Goal: Find specific page/section: Find specific page/section

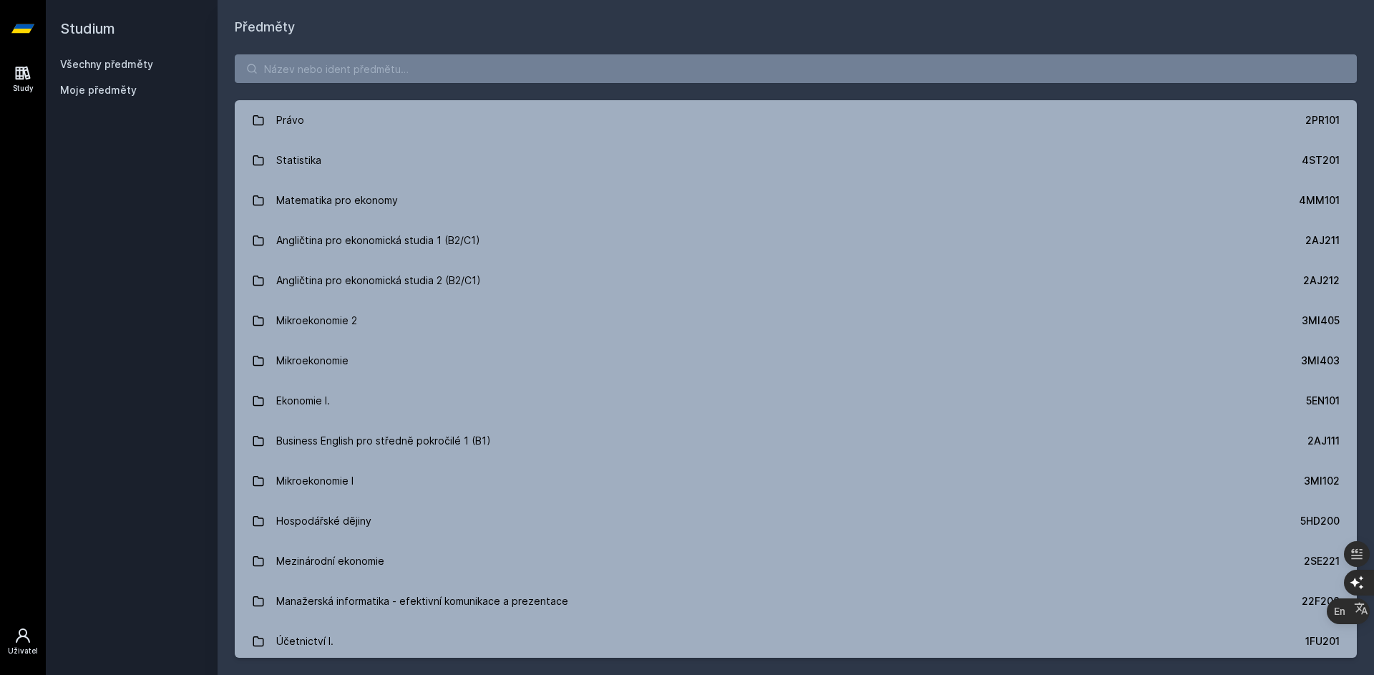
click at [24, 633] on icon at bounding box center [22, 635] width 17 height 17
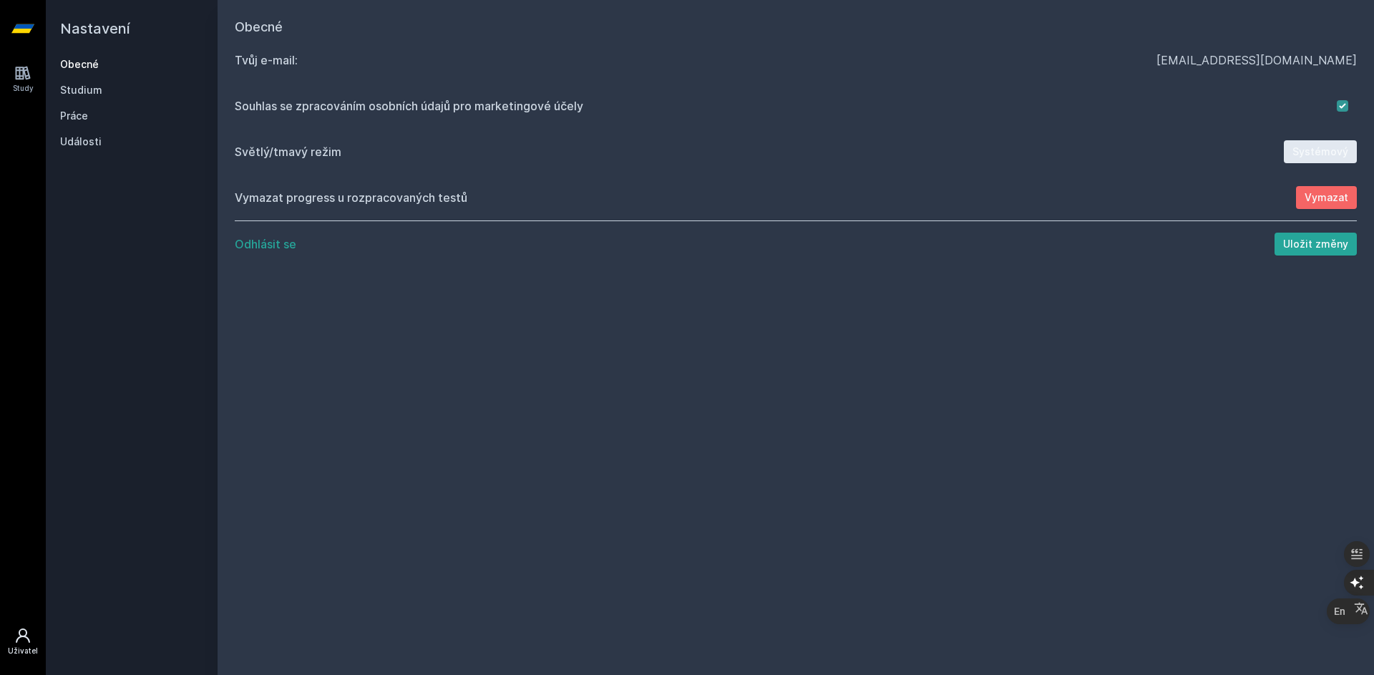
click at [23, 633] on icon at bounding box center [22, 635] width 17 height 17
click at [9, 87] on link "Study" at bounding box center [23, 79] width 40 height 44
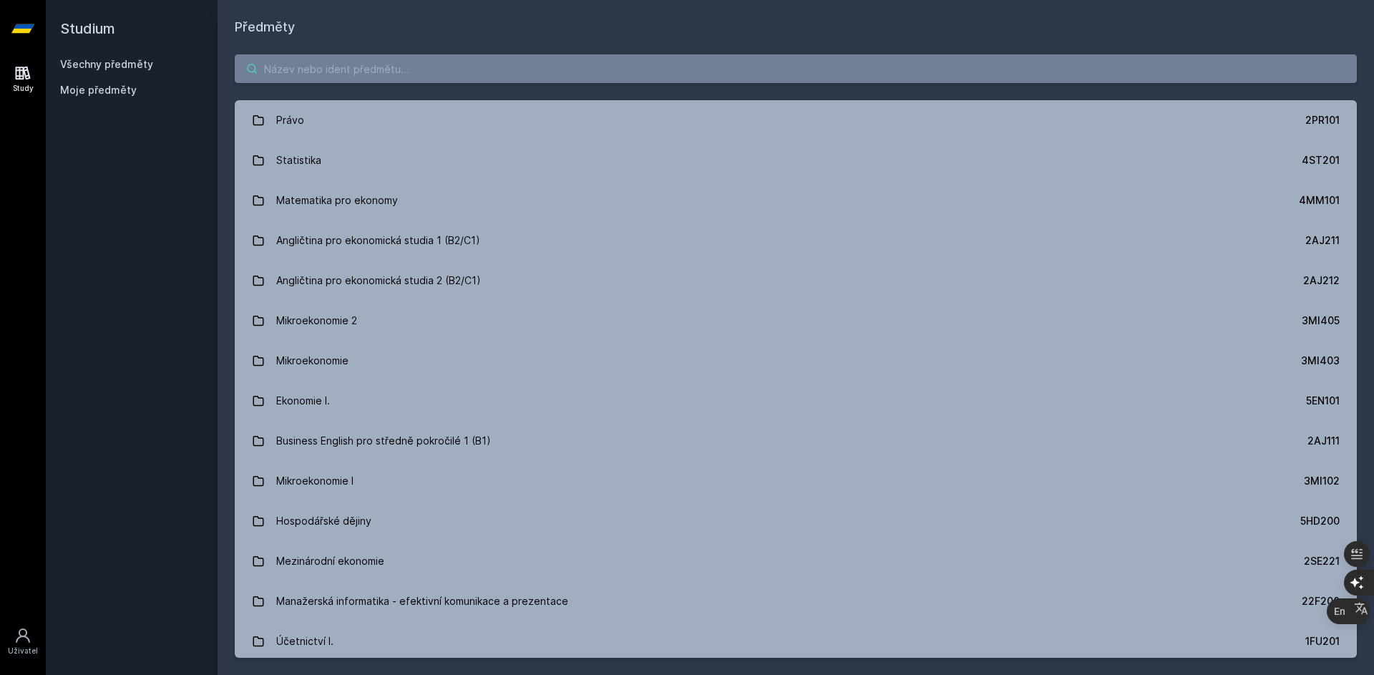
click at [315, 65] on input "search" at bounding box center [796, 68] width 1122 height 29
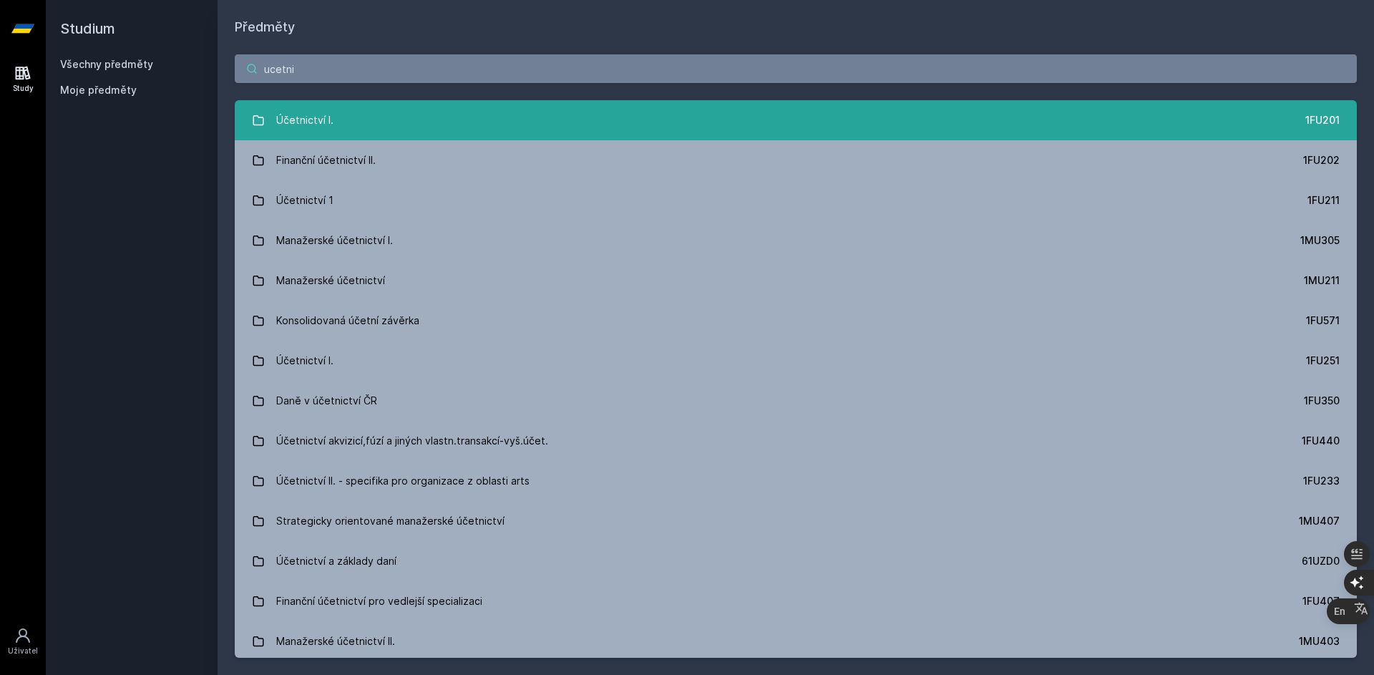
type input "ucetni"
click at [366, 130] on link "Účetnictví I. 1FU201" at bounding box center [796, 120] width 1122 height 40
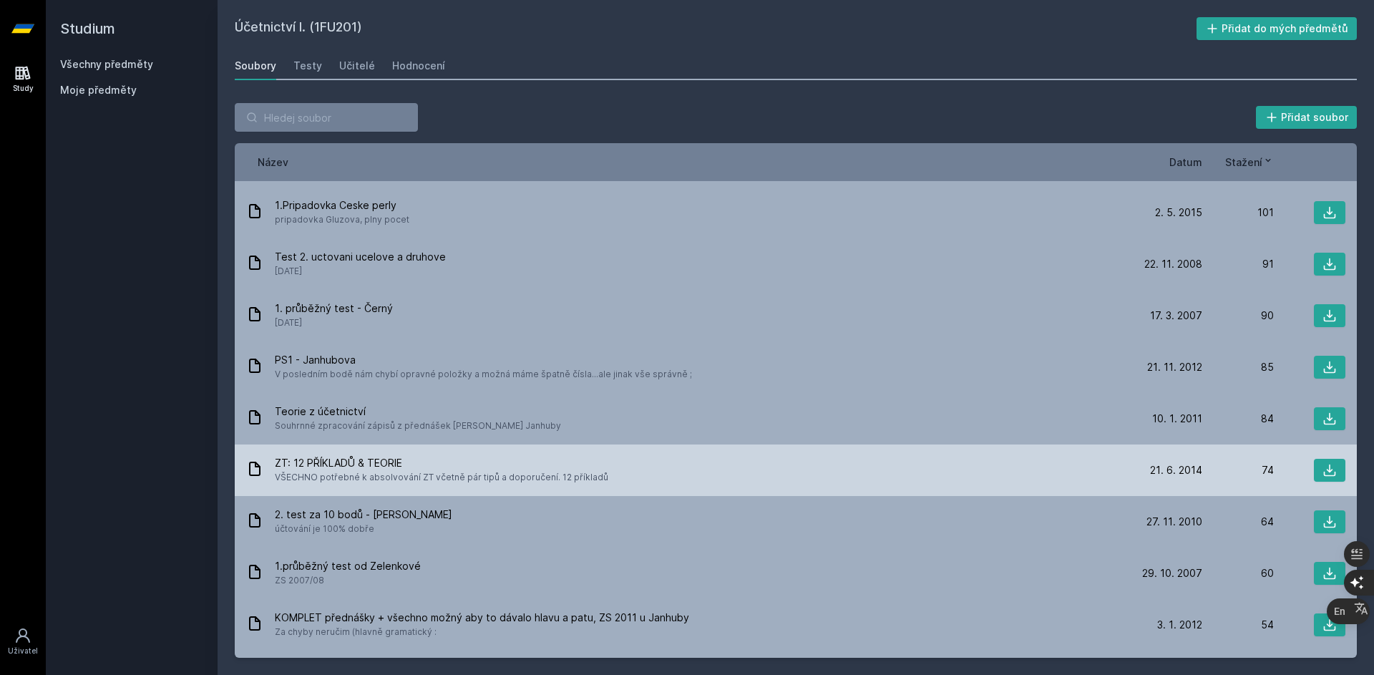
scroll to position [1217, 0]
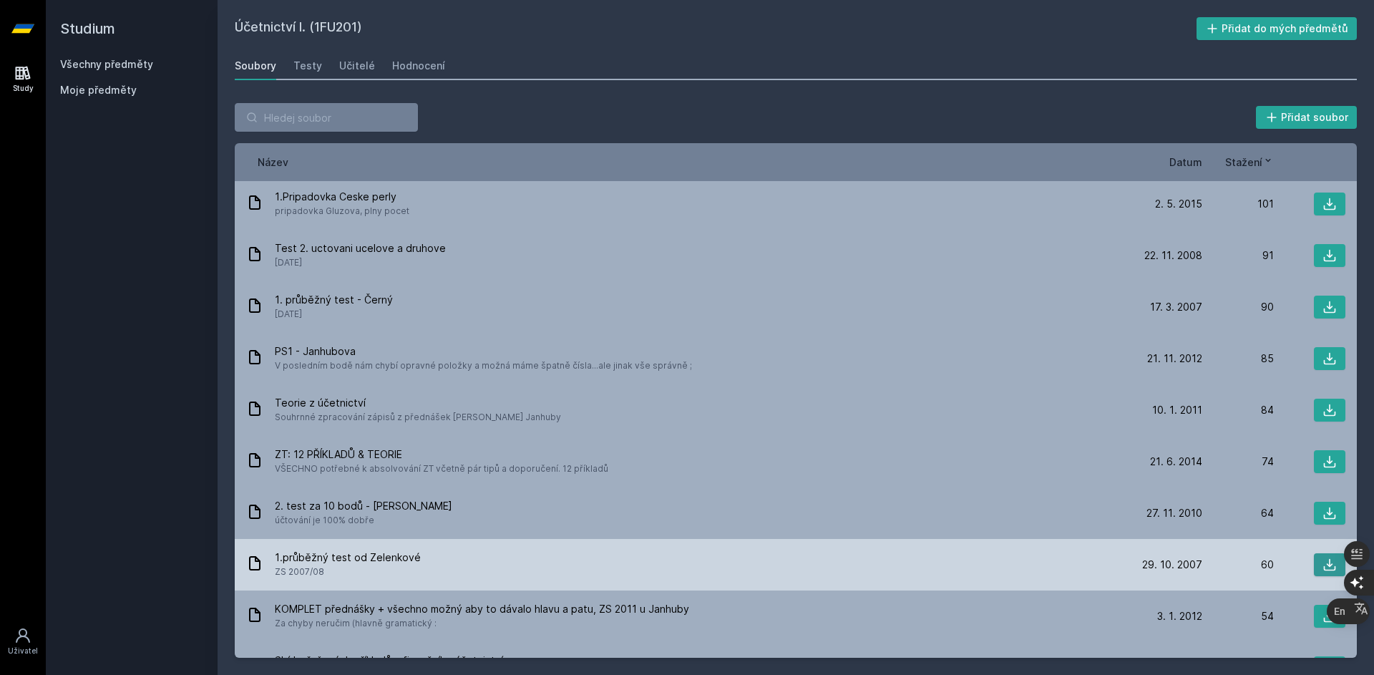
click at [1323, 558] on icon at bounding box center [1330, 565] width 14 height 14
